Goal: Transaction & Acquisition: Purchase product/service

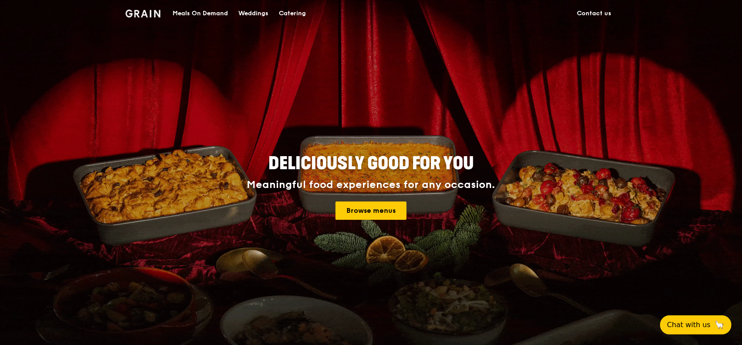
click at [195, 13] on div "Meals On Demand" at bounding box center [200, 13] width 55 height 26
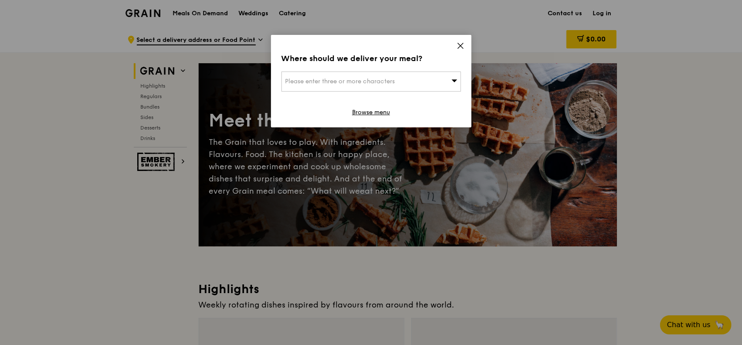
drag, startPoint x: 459, startPoint y: 47, endPoint x: 449, endPoint y: 78, distance: 33.1
click at [459, 47] on icon at bounding box center [461, 46] width 8 height 8
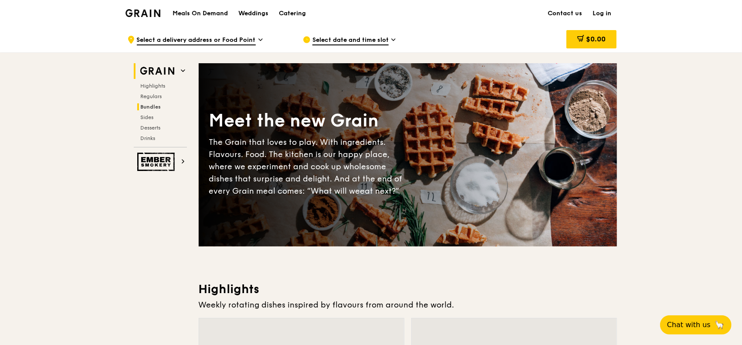
click at [152, 108] on span "Bundles" at bounding box center [151, 107] width 20 height 6
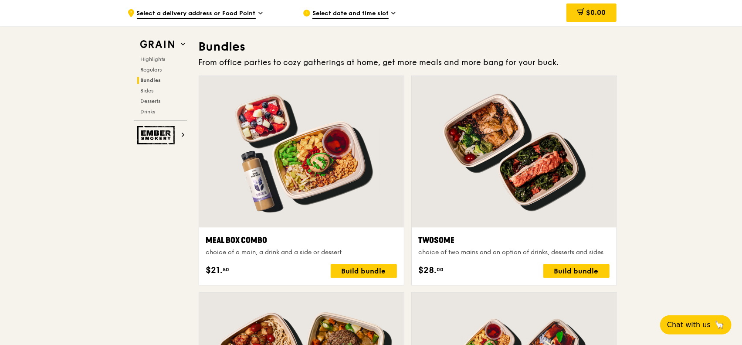
scroll to position [1245, 0]
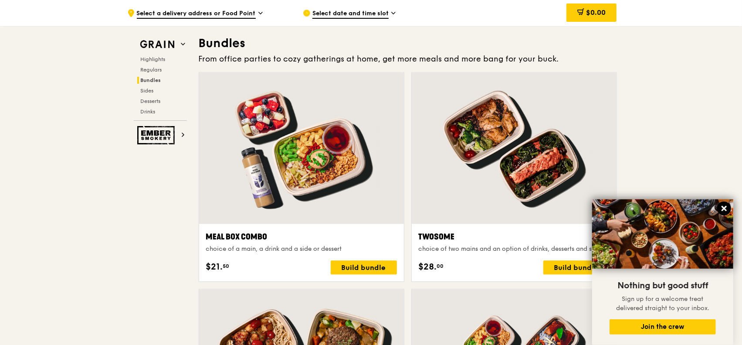
click at [724, 210] on icon at bounding box center [724, 208] width 5 height 5
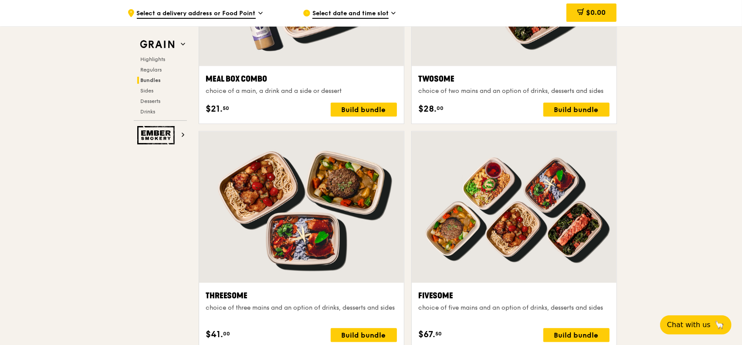
scroll to position [1463, 0]
